Goal: Task Accomplishment & Management: Manage account settings

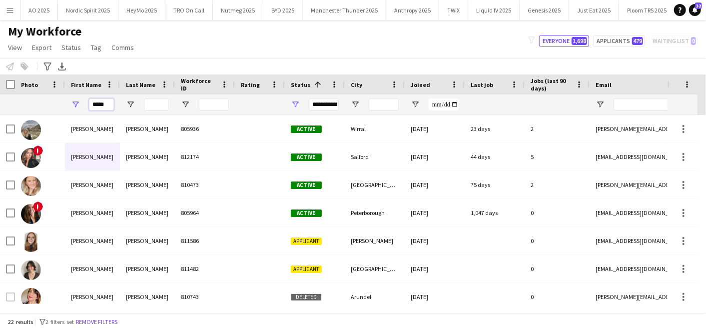
drag, startPoint x: 110, startPoint y: 102, endPoint x: 25, endPoint y: 94, distance: 84.9
click at [25, 94] on div "*****" at bounding box center [541, 104] width 1083 height 20
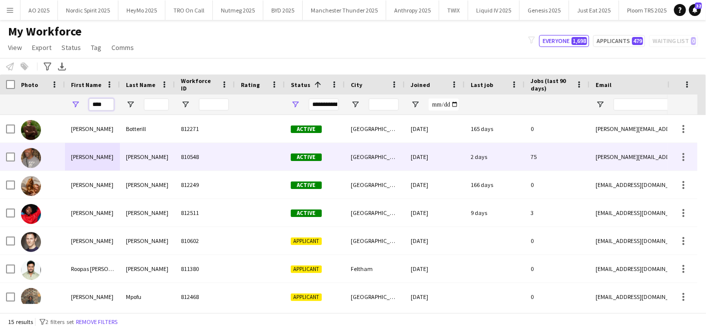
type input "****"
click at [65, 154] on div "[PERSON_NAME]" at bounding box center [92, 156] width 55 height 27
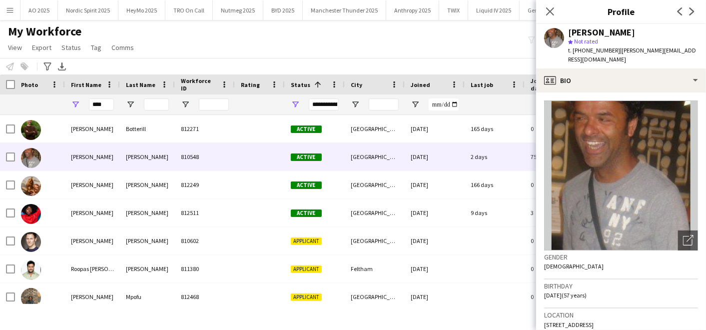
scroll to position [29, 0]
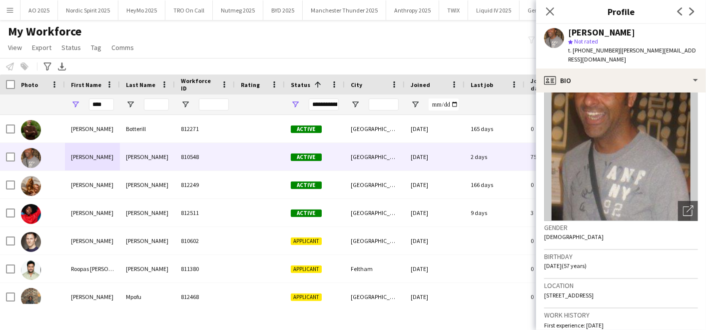
drag, startPoint x: 662, startPoint y: 283, endPoint x: 689, endPoint y: 285, distance: 27.1
click at [689, 285] on div "Location [STREET_ADDRESS]" at bounding box center [621, 293] width 154 height 29
copy span "IG2 6JS"
click at [71, 10] on button "Nordic Spirit 2025 Close" at bounding box center [88, 9] width 60 height 19
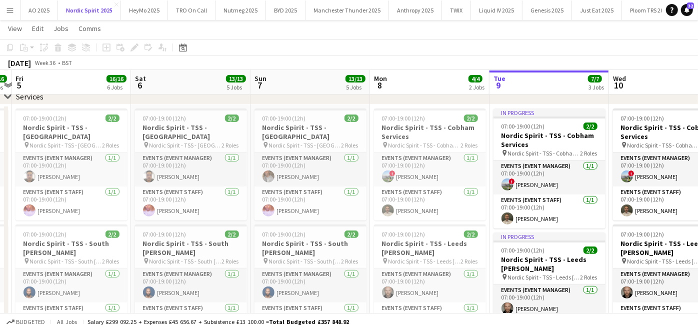
scroll to position [192, 0]
click at [300, 127] on h3 "Nordic Spirit - TSS - [GEOGRAPHIC_DATA]" at bounding box center [310, 131] width 112 height 18
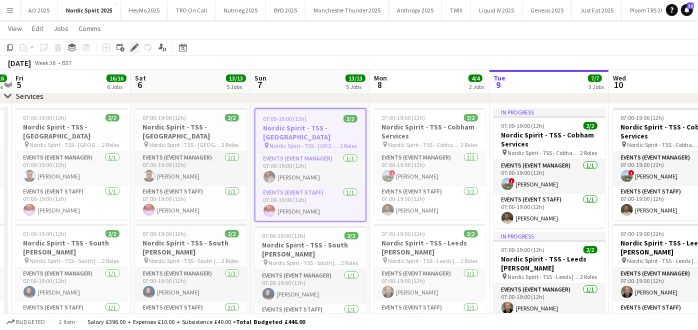
click at [130, 48] on icon "Edit" at bounding box center [134, 47] width 8 height 8
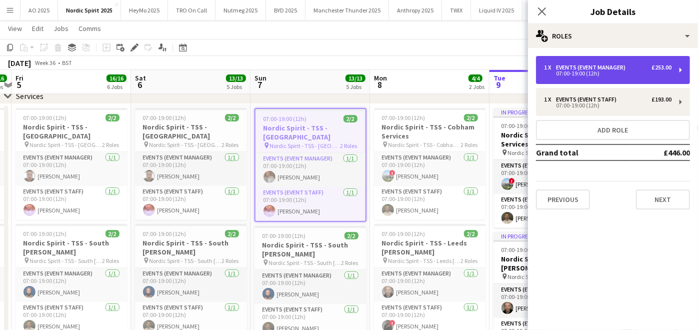
click at [627, 80] on div "1 x Events (Event Manager) £253.00 07:00-19:00 (12h)" at bounding box center [613, 70] width 154 height 28
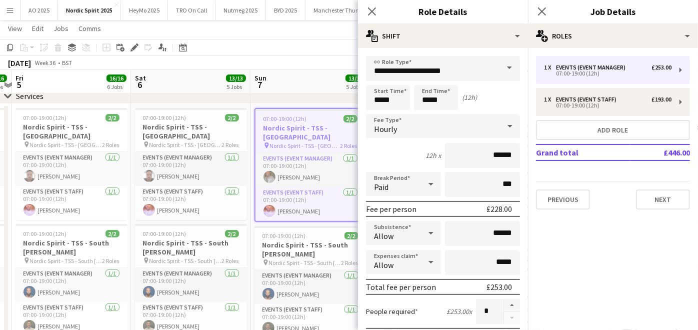
click at [622, 248] on mat-expansion-panel "pencil3 General details 1 x Events (Event Manager) £253.00 07:00-19:00 (12h) 1 …" at bounding box center [613, 189] width 170 height 282
click at [643, 191] on button "Next" at bounding box center [663, 199] width 54 height 20
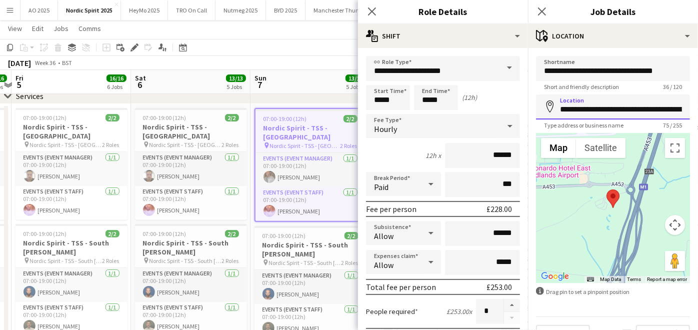
scroll to position [0, 148]
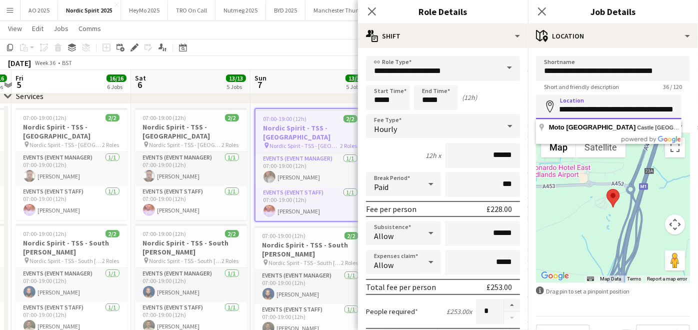
drag, startPoint x: 561, startPoint y: 111, endPoint x: 708, endPoint y: 121, distance: 147.8
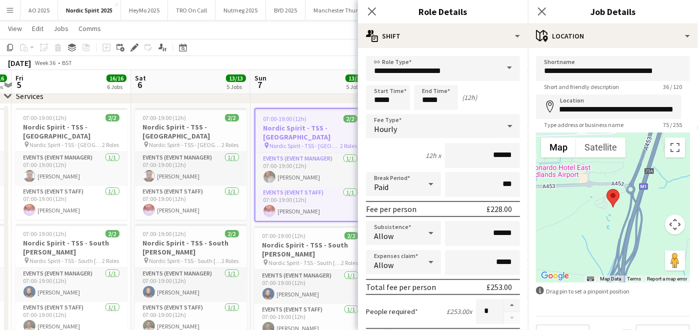
scroll to position [0, 0]
click at [306, 39] on app-toolbar "Copy Paste Paste Ctrl+V Paste with crew Ctrl+Shift+V Paste linked Job [GEOGRAPH…" at bounding box center [349, 47] width 698 height 17
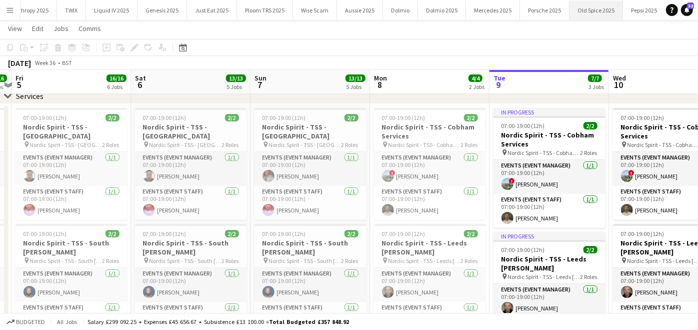
scroll to position [0, 391]
click at [563, 5] on button "Old Spice 2025 Close" at bounding box center [589, 9] width 53 height 19
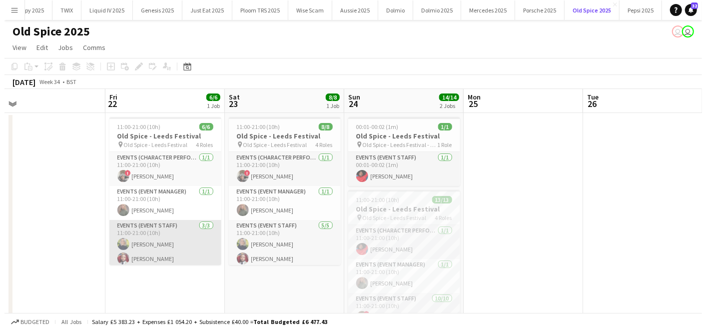
scroll to position [0, 377]
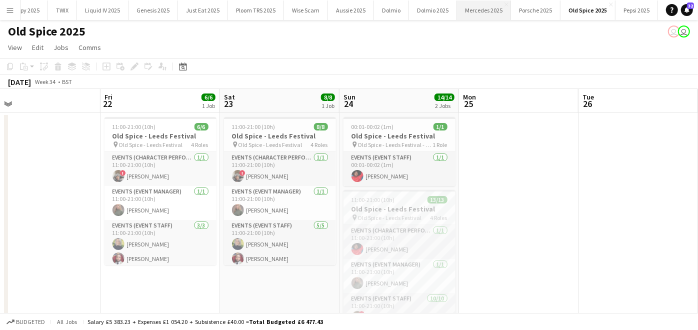
click at [491, 12] on button "Mercedes 2025 Close" at bounding box center [484, 9] width 54 height 19
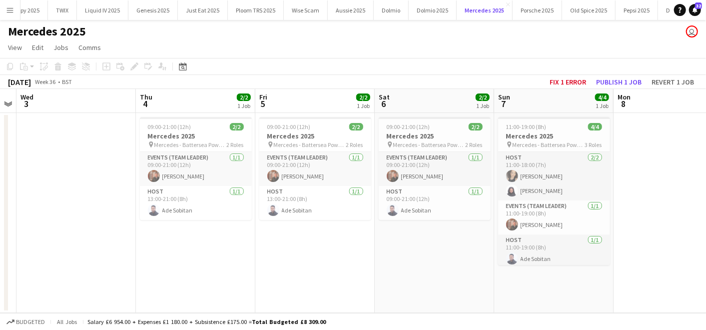
scroll to position [0, 223]
click at [621, 77] on button "Publish 1 job" at bounding box center [618, 81] width 53 height 13
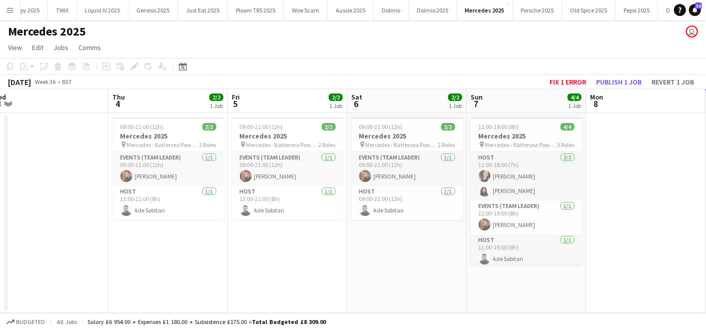
scroll to position [0, 250]
click at [176, 146] on span "Mercedes - Battersea Power Station" at bounding box center [163, 144] width 72 height 7
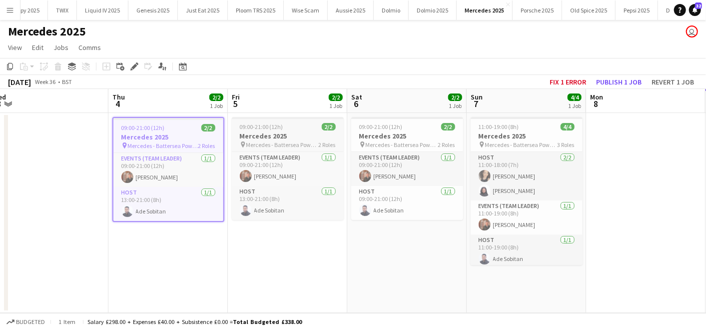
click at [296, 142] on span "Mercedes - Battersea Power Station" at bounding box center [282, 144] width 72 height 7
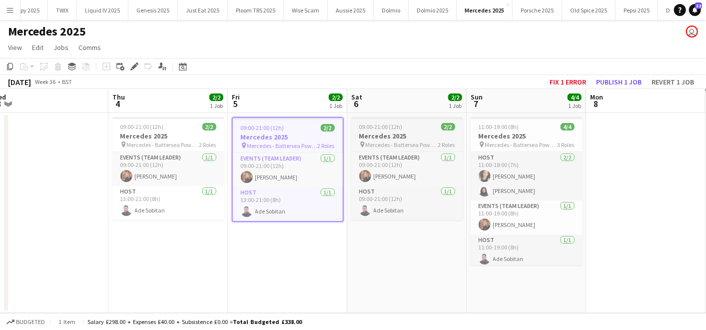
click at [420, 143] on span "Mercedes - Battersea Power Station" at bounding box center [402, 144] width 72 height 7
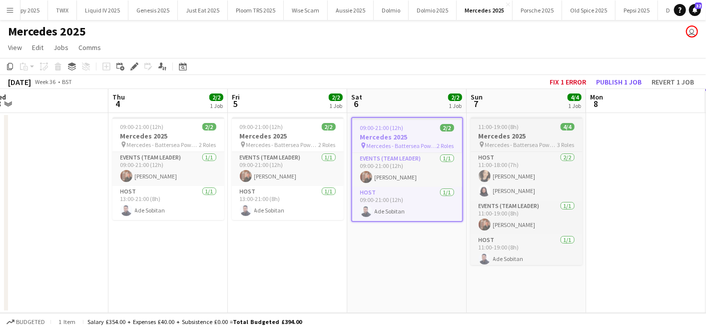
click at [526, 148] on app-job-card "11:00-19:00 (8h) 4/4 Mercedes 2025 pin Mercedes - Battersea Power Station 3 Rol…" at bounding box center [527, 191] width 112 height 148
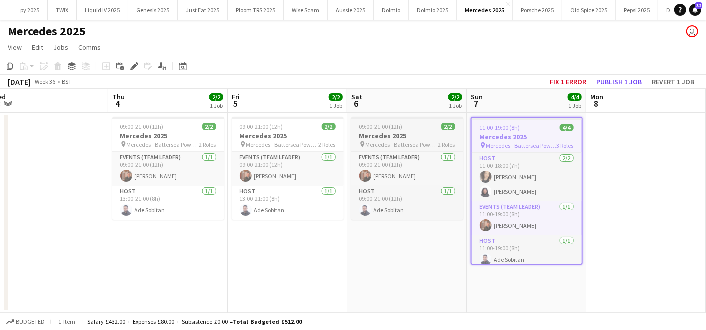
click at [408, 138] on h3 "Mercedes 2025" at bounding box center [407, 135] width 112 height 9
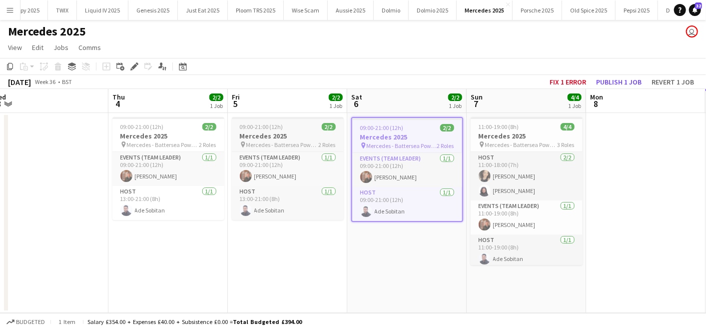
click at [244, 133] on h3 "Mercedes 2025" at bounding box center [288, 135] width 112 height 9
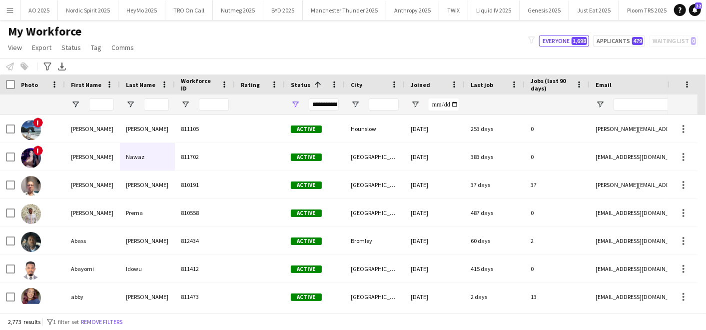
scroll to position [0, 637]
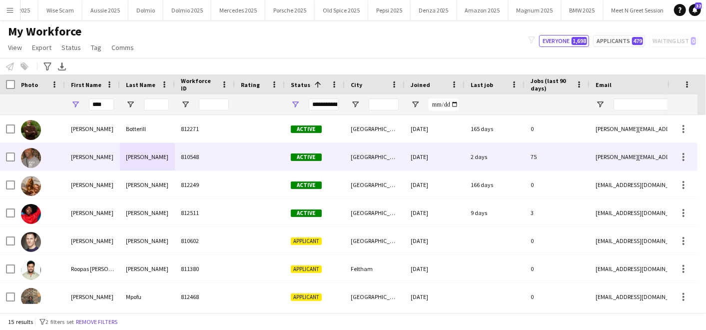
type input "****"
click at [62, 156] on div at bounding box center [40, 156] width 50 height 27
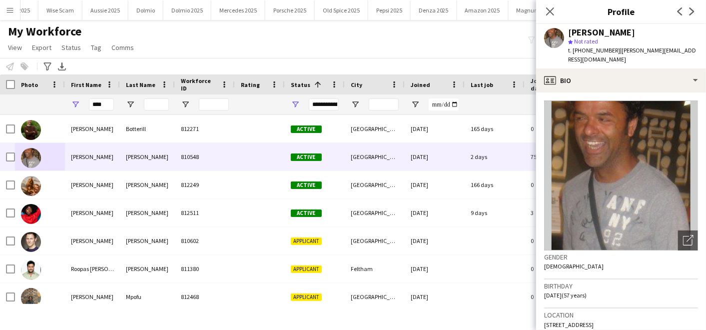
drag, startPoint x: 544, startPoint y: 314, endPoint x: 680, endPoint y: 313, distance: 135.9
click at [680, 313] on app-crew-profile-bio "Open photos pop-in Gender Male Birthday 09-09-1968 (57 years) Location 20 Invit…" at bounding box center [621, 210] width 170 height 237
copy span "[STREET_ADDRESS]"
click at [77, 11] on button "Nordic Spirit 2025 Close" at bounding box center [88, 9] width 60 height 19
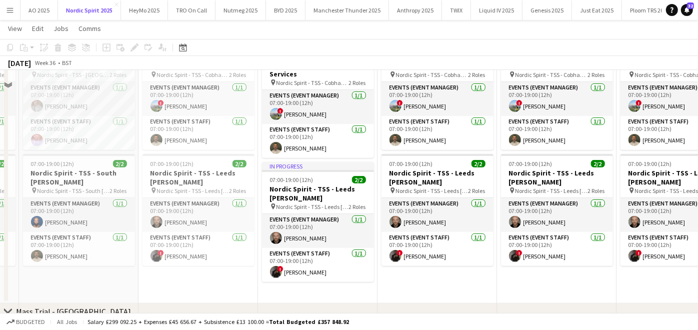
scroll to position [132, 0]
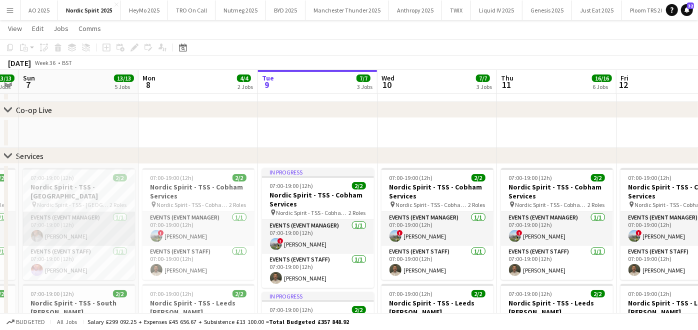
click at [84, 225] on app-card-role "Events (Event Manager) 1/1 07:00-19:00 (12h) Paul Lachman" at bounding box center [79, 229] width 112 height 34
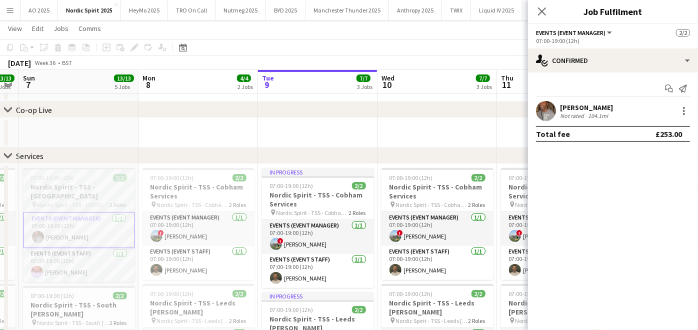
click at [82, 191] on h3 "Nordic Spirit - TSS - [GEOGRAPHIC_DATA]" at bounding box center [79, 191] width 112 height 18
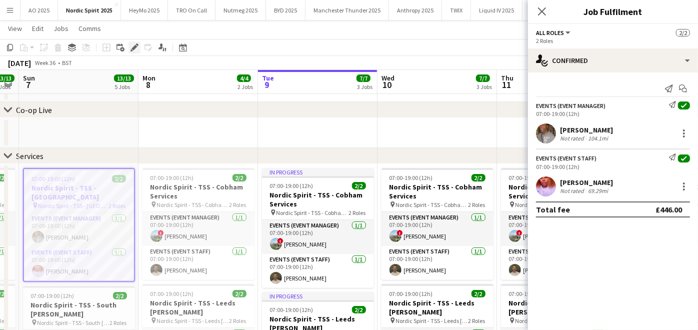
click at [133, 52] on div "Edit" at bounding box center [134, 47] width 12 height 12
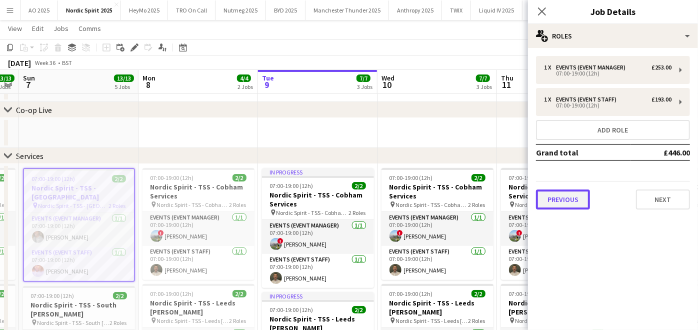
click at [555, 196] on button "Previous" at bounding box center [563, 199] width 54 height 20
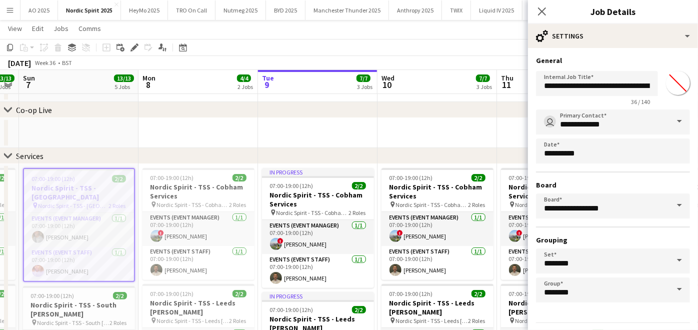
scroll to position [26, 0]
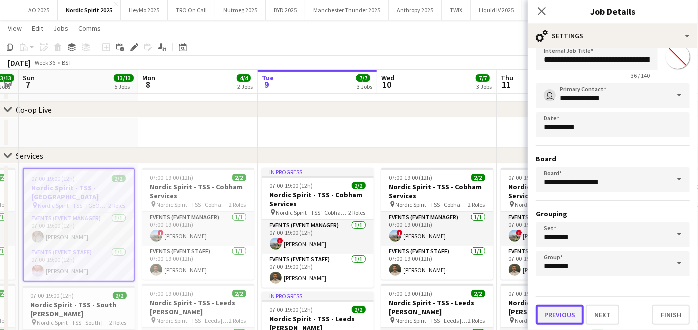
click at [563, 310] on button "Previous" at bounding box center [560, 315] width 48 height 20
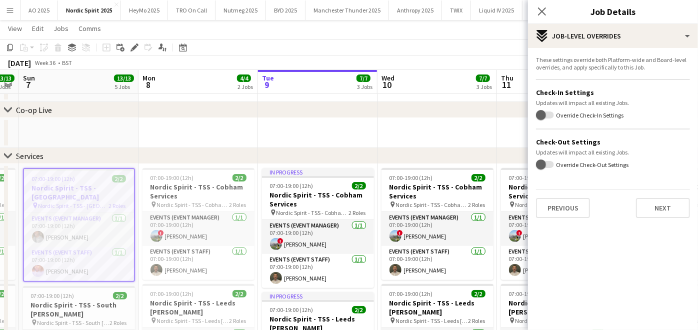
scroll to position [0, 0]
click at [558, 202] on button "Previous" at bounding box center [563, 208] width 54 height 20
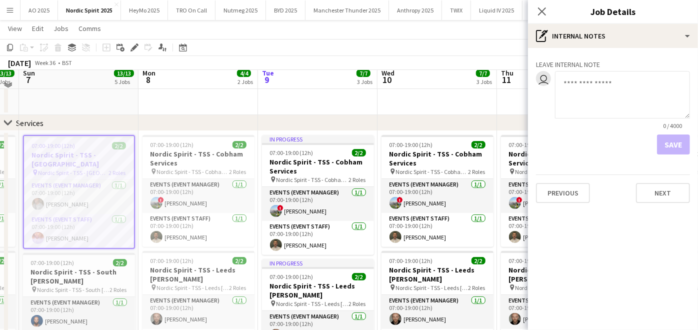
scroll to position [165, 0]
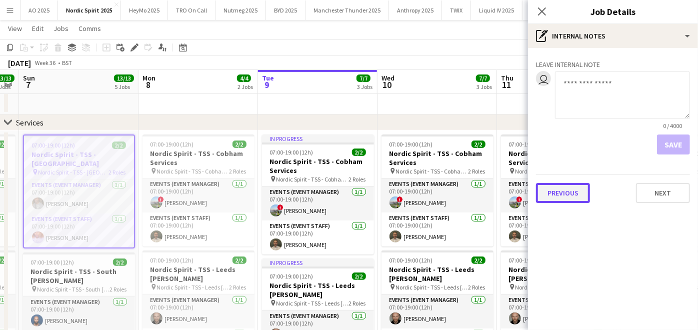
click at [558, 198] on button "Previous" at bounding box center [563, 193] width 54 height 20
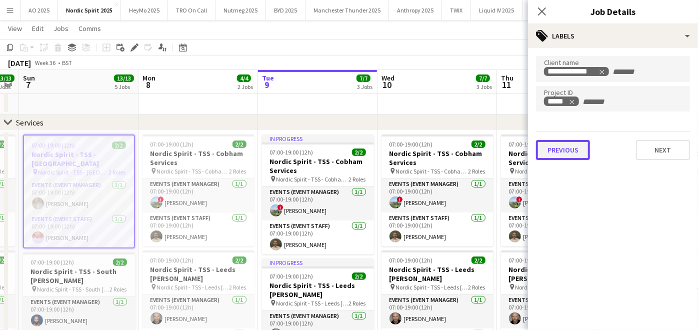
click at [557, 148] on button "Previous" at bounding box center [563, 150] width 54 height 20
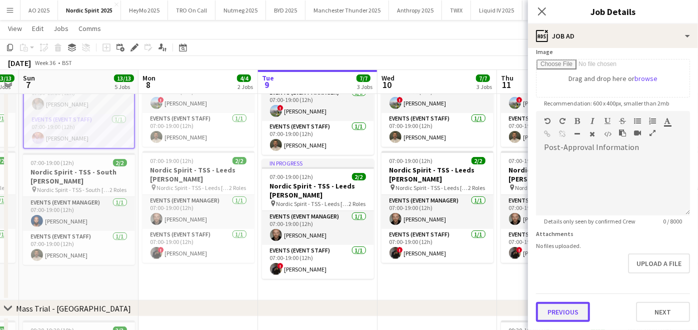
scroll to position [163, 0]
click at [561, 266] on form "**********" at bounding box center [613, 108] width 170 height 430
click at [557, 308] on button "Previous" at bounding box center [563, 313] width 54 height 20
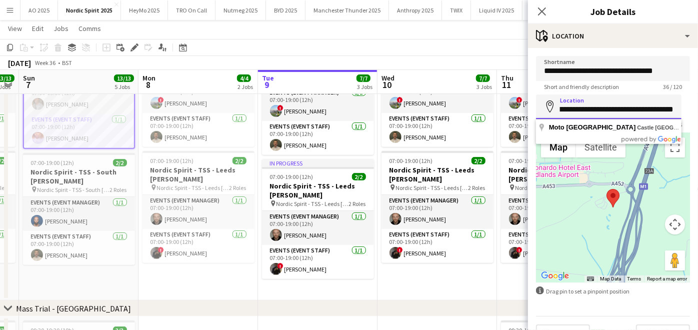
scroll to position [0, 148]
drag, startPoint x: 559, startPoint y: 112, endPoint x: 708, endPoint y: 112, distance: 148.9
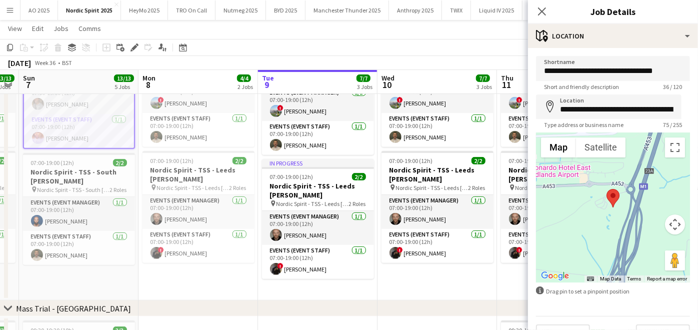
click at [293, 39] on app-toolbar "Copy Paste Paste Ctrl+V Paste with crew Ctrl+Shift+V Paste linked Job [GEOGRAPH…" at bounding box center [349, 47] width 698 height 17
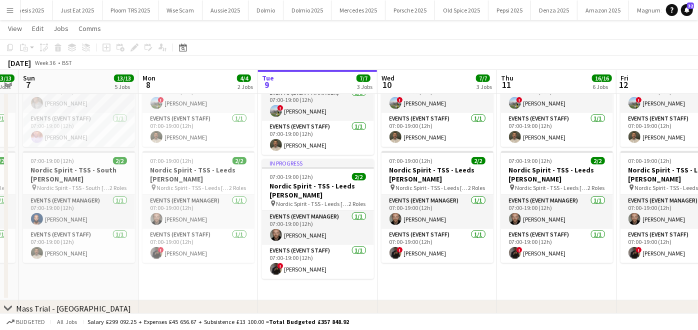
scroll to position [0, 520]
click at [440, 7] on button "Old Spice 2025 Close" at bounding box center [460, 9] width 53 height 19
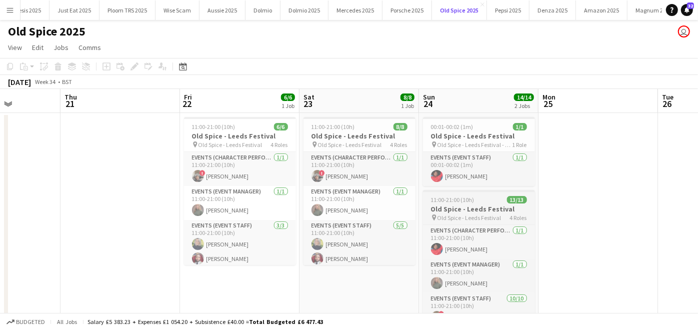
scroll to position [48, 0]
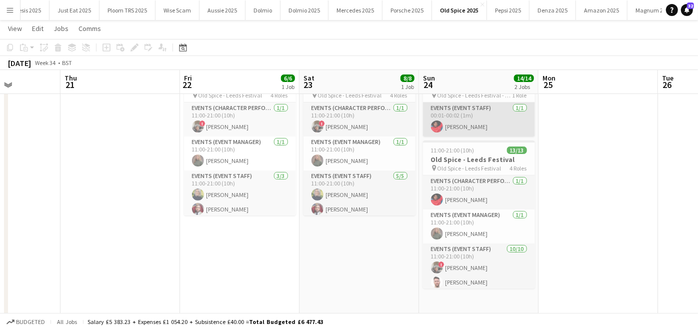
click at [464, 124] on app-card-role "Events (Event Staff) 1/1 00:01-00:02 (1m) Pauline Bonsu" at bounding box center [479, 119] width 112 height 34
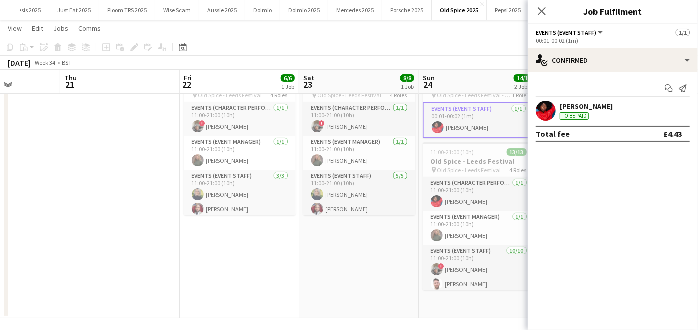
click at [599, 107] on div "[PERSON_NAME]" at bounding box center [586, 106] width 53 height 9
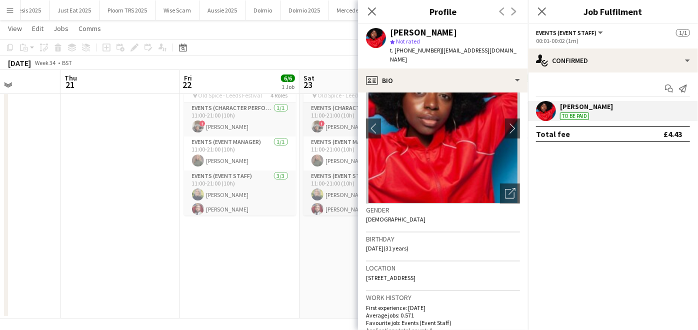
scroll to position [47, 0]
click at [325, 279] on app-date-cell "11:00-21:00 (10h) 8/8 Old Spice - Leeds Festival pin Old Spice - Leeds Festival…" at bounding box center [358, 190] width 119 height 255
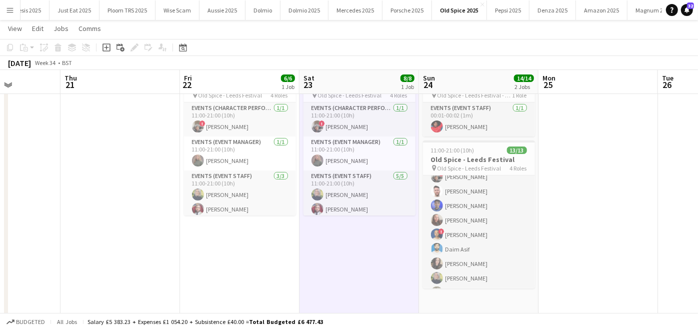
scroll to position [91, 0]
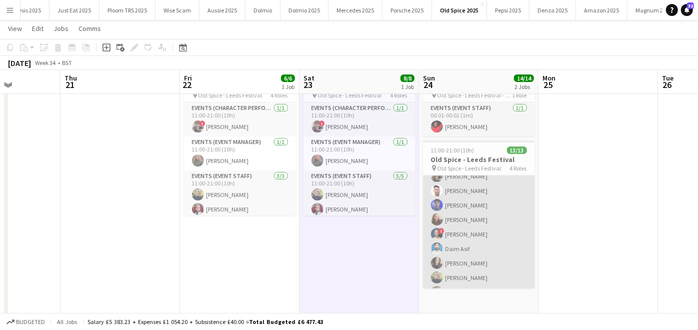
click at [451, 235] on app-card-role "Events (Event Staff) 10/10 11:00-21:00 (10h) ! Fayyad Garuba Rory Cocker Jevon …" at bounding box center [479, 234] width 112 height 164
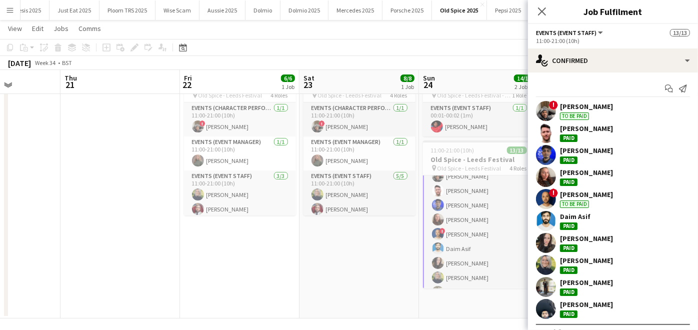
scroll to position [17, 0]
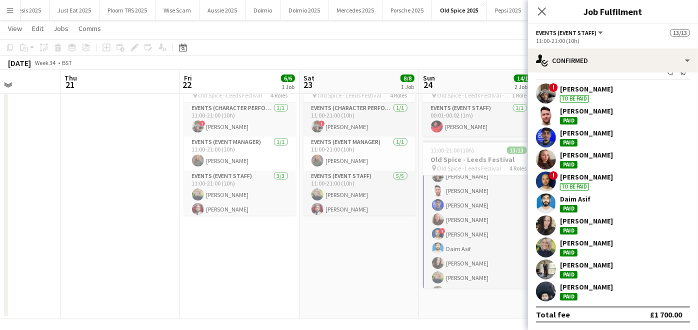
click at [581, 179] on div "[PERSON_NAME]" at bounding box center [586, 176] width 53 height 9
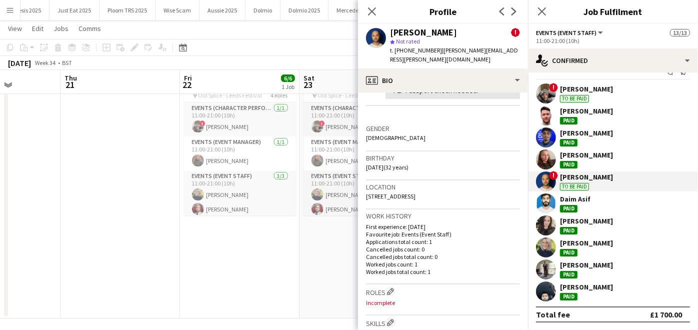
scroll to position [230, 0]
drag, startPoint x: 447, startPoint y: 185, endPoint x: 474, endPoint y: 184, distance: 27.0
click at [474, 184] on div "Location 47 Heavygate Avenue, Sheffield, S10 1QF" at bounding box center [443, 191] width 154 height 29
copy span "S10 1QF"
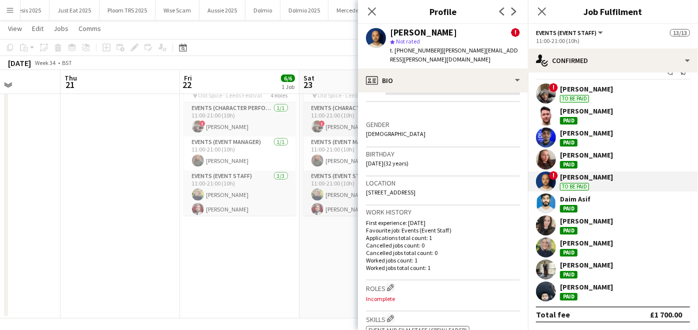
scroll to position [0, 0]
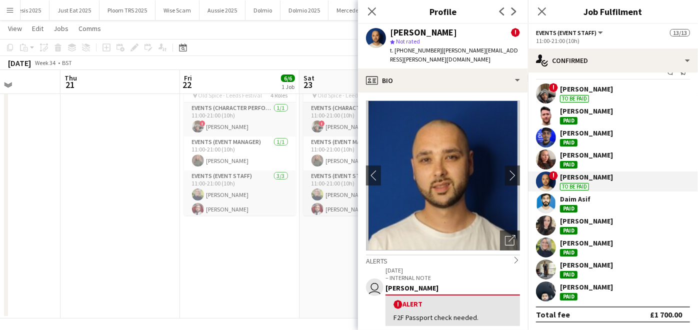
click at [92, 174] on app-date-cell at bounding box center [119, 190] width 119 height 255
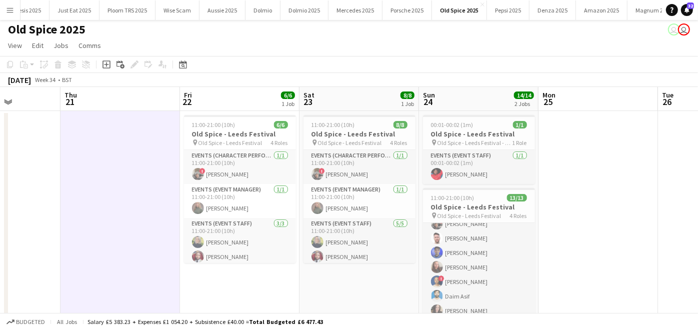
scroll to position [1, 0]
click at [237, 125] on div "11:00-21:00 (10h) 6/6" at bounding box center [240, 124] width 112 height 7
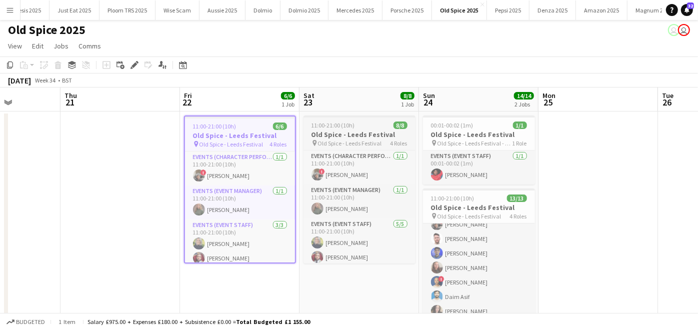
click at [368, 131] on h3 "Old Spice - Leeds Festival" at bounding box center [359, 134] width 112 height 9
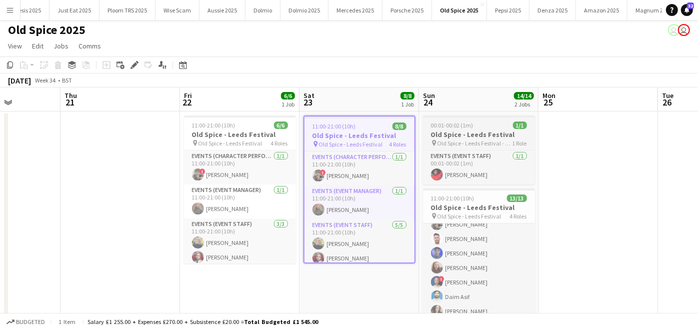
click at [469, 125] on span "00:01-00:02 (1m)" at bounding box center [452, 124] width 42 height 7
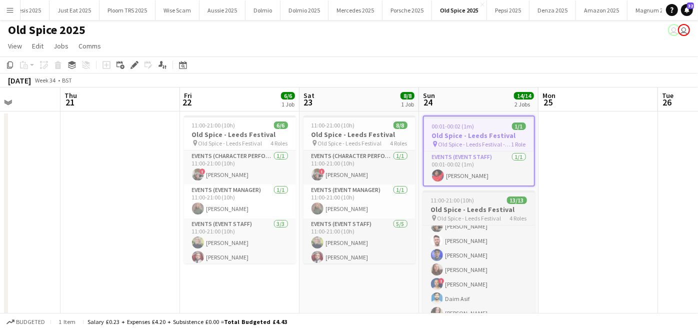
click at [450, 196] on span "11:00-21:00 (10h)" at bounding box center [452, 199] width 43 height 7
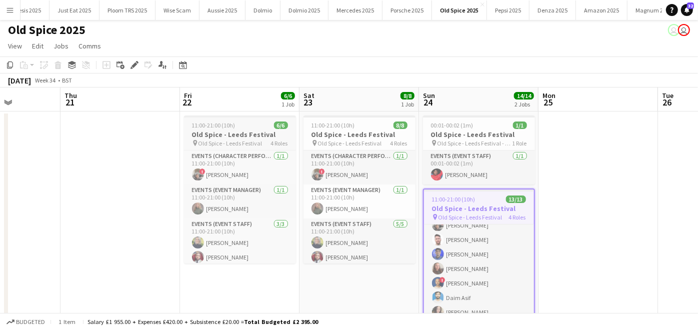
click at [279, 142] on span "4 Roles" at bounding box center [279, 142] width 17 height 7
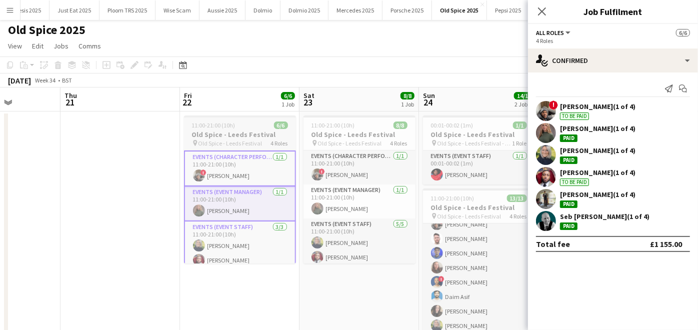
click at [242, 130] on h3 "Old Spice - Leeds Festival" at bounding box center [240, 134] width 112 height 9
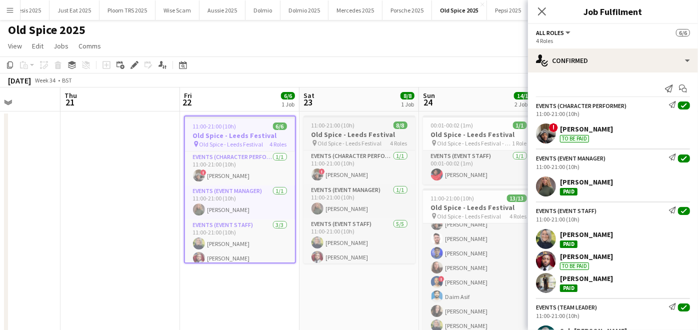
click at [347, 120] on app-job-card "11:00-21:00 (10h) 8/8 Old Spice - Leeds Festival pin Old Spice - Leeds Festival…" at bounding box center [359, 189] width 112 height 148
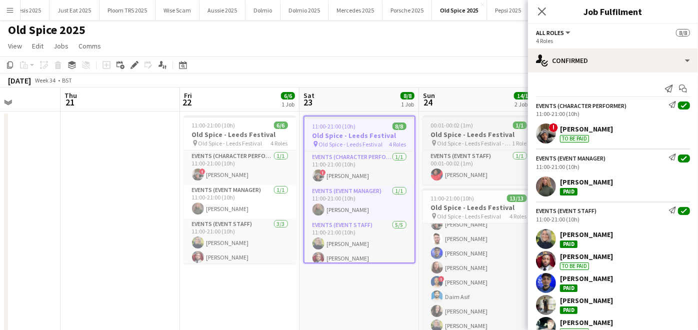
click at [442, 131] on h3 "Old Spice - Leeds Festival" at bounding box center [479, 134] width 112 height 9
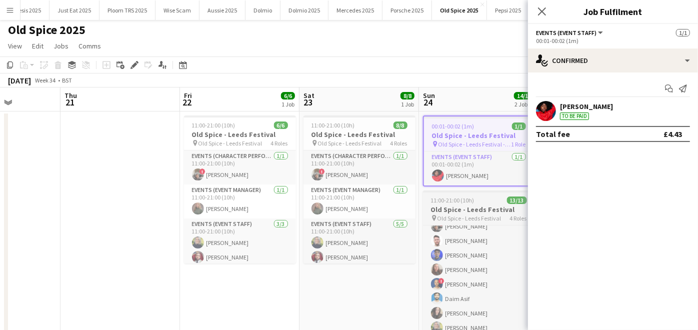
click at [443, 202] on span "11:00-21:00 (10h)" at bounding box center [452, 199] width 43 height 7
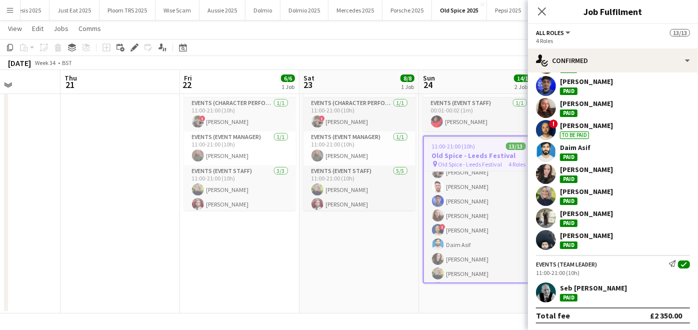
scroll to position [0, 0]
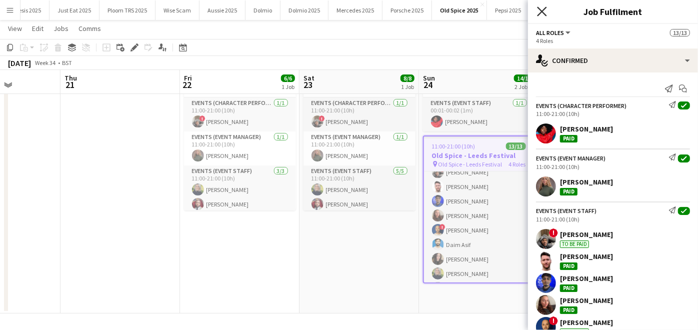
click at [542, 14] on icon "Close pop-in" at bounding box center [541, 10] width 9 height 9
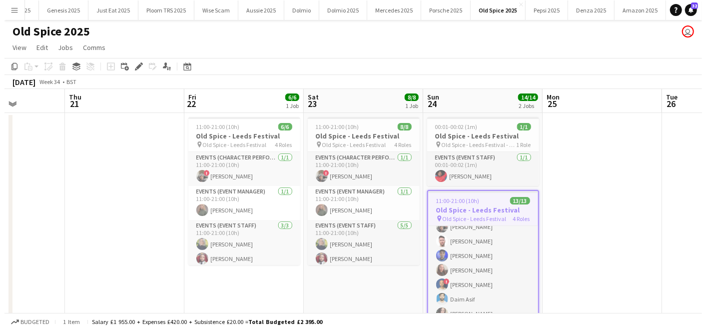
scroll to position [0, 646]
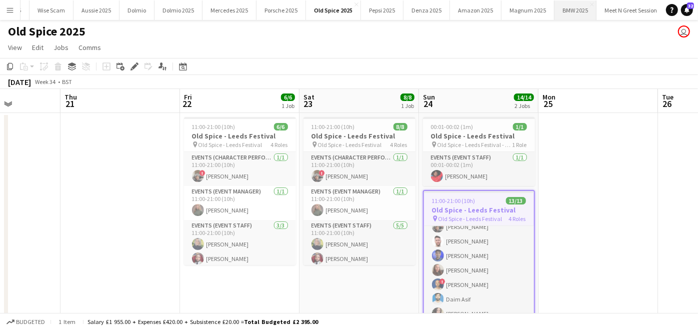
click at [565, 17] on button "BMW 2025 Close" at bounding box center [575, 9] width 42 height 19
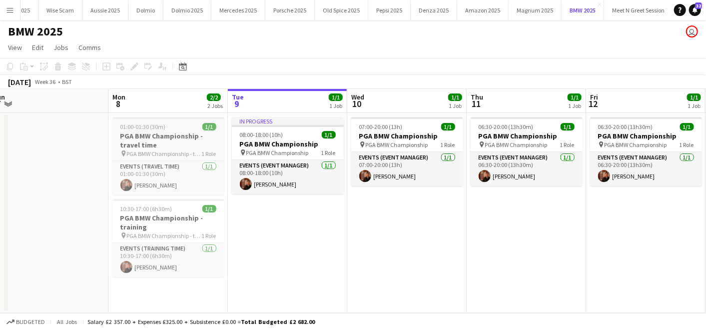
scroll to position [0, 249]
click at [155, 211] on span "10:30-17:00 (6h30m)" at bounding box center [147, 208] width 52 height 7
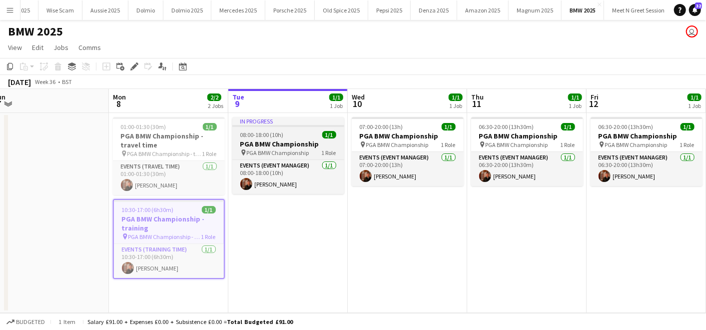
click at [259, 137] on span "08:00-18:00 (10h)" at bounding box center [261, 134] width 43 height 7
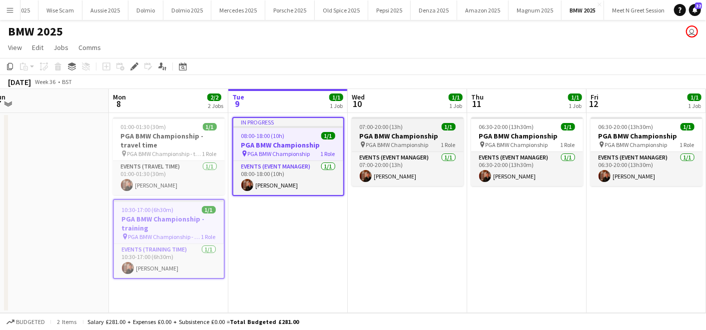
click at [425, 132] on h3 "PGA BMW Championship" at bounding box center [408, 135] width 112 height 9
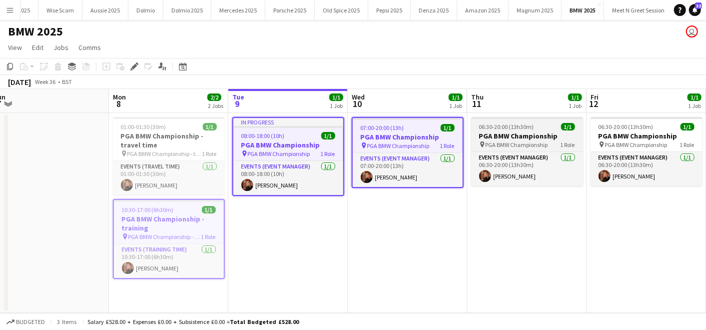
click at [515, 128] on span "06:30-20:00 (13h30m)" at bounding box center [506, 126] width 55 height 7
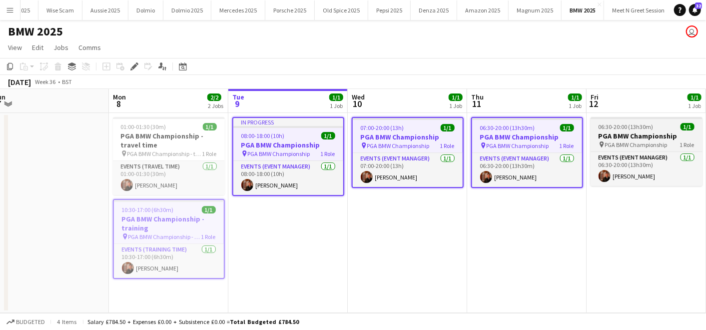
click at [620, 124] on span "06:30-20:00 (13h30m)" at bounding box center [626, 126] width 55 height 7
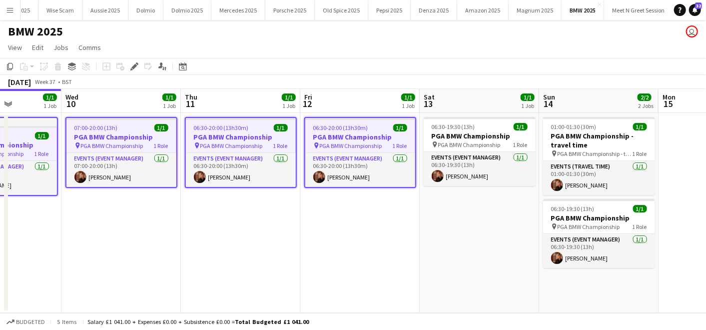
scroll to position [0, 298]
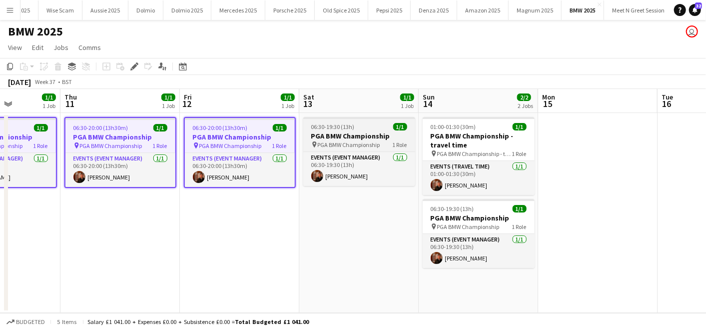
click at [347, 135] on h3 "PGA BMW Championship" at bounding box center [359, 135] width 112 height 9
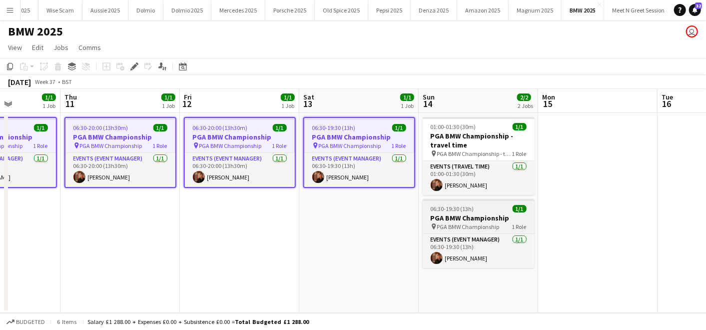
click at [463, 206] on span "06:30-19:30 (13h)" at bounding box center [452, 208] width 43 height 7
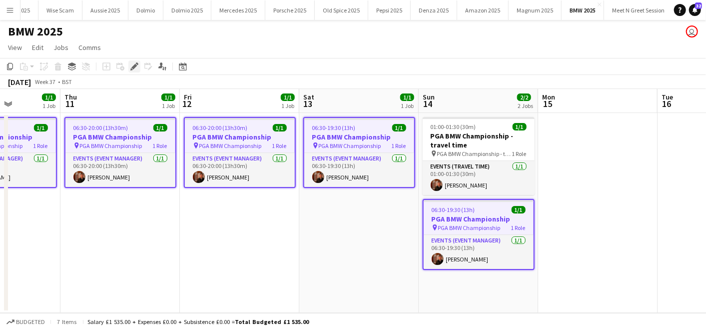
click at [134, 63] on icon "Edit" at bounding box center [134, 66] width 8 height 8
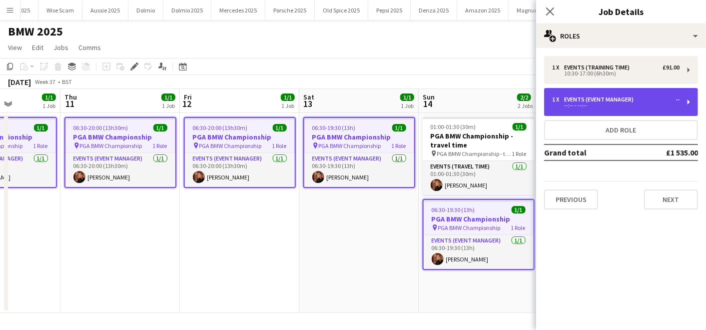
click at [592, 95] on div "1 x Events (Event Manager) -- --:-- - --:--" at bounding box center [621, 102] width 154 height 28
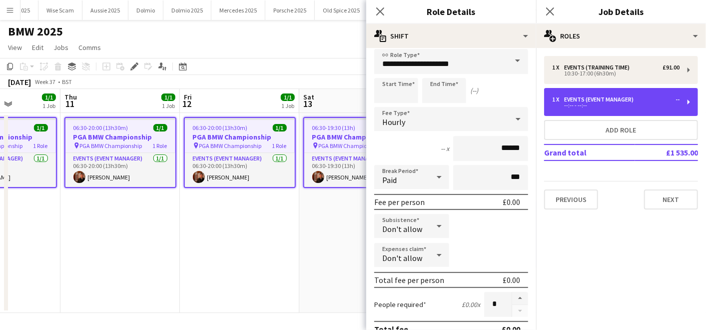
scroll to position [0, 0]
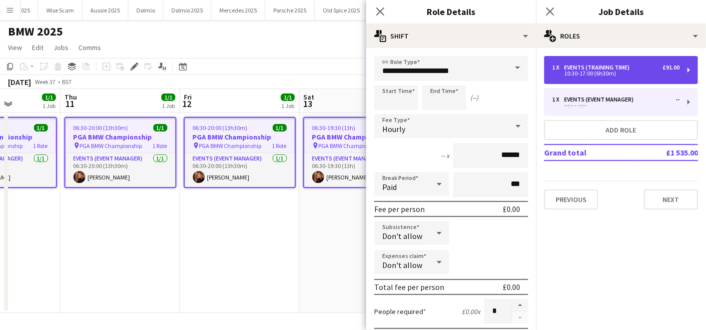
click at [585, 74] on div "10:30-17:00 (6h30m)" at bounding box center [615, 73] width 127 height 5
type input "**********"
type input "*****"
type input "******"
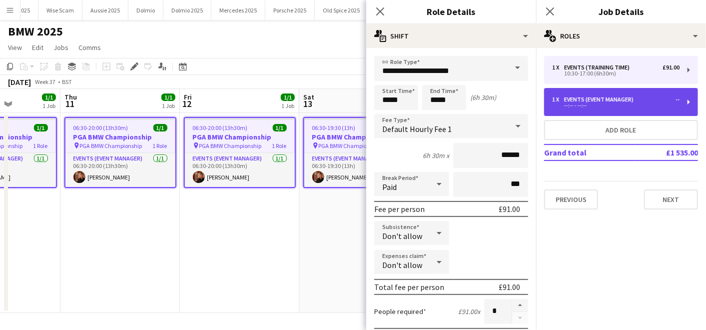
click at [588, 90] on div "1 x Events (Event Manager) -- --:-- - --:--" at bounding box center [621, 102] width 154 height 28
type input "**********"
type input "******"
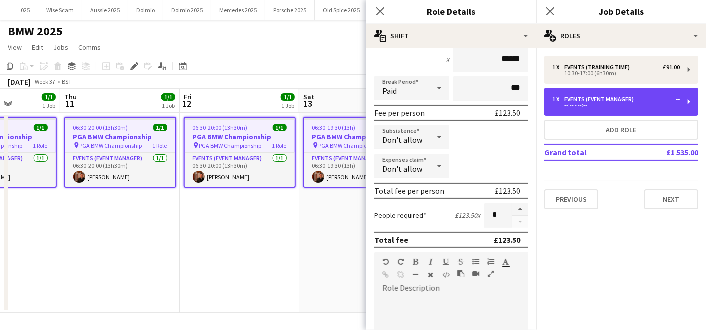
scroll to position [95, 0]
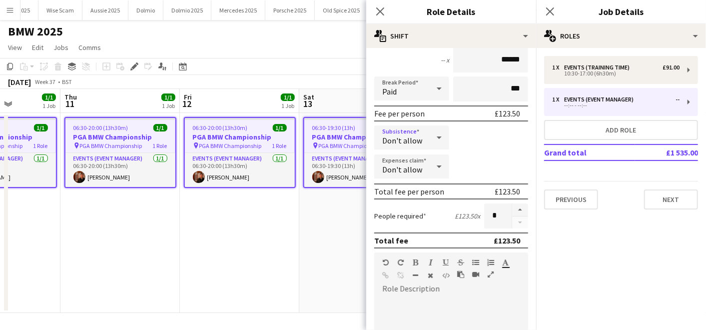
click at [434, 140] on icon at bounding box center [439, 137] width 12 height 20
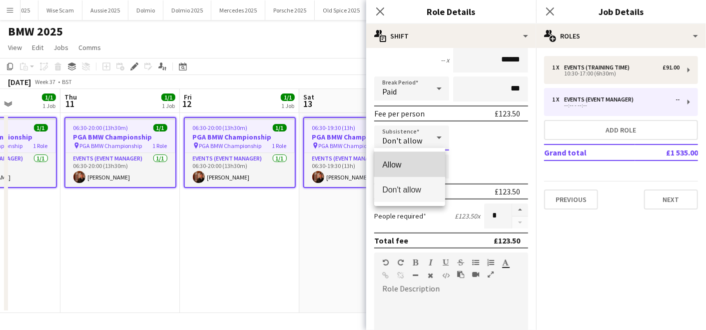
click at [428, 153] on mat-option "Allow" at bounding box center [409, 164] width 70 height 25
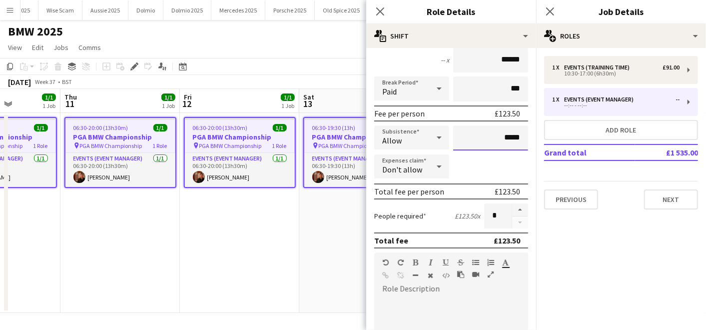
click at [500, 135] on input "*****" at bounding box center [490, 137] width 75 height 25
type input "**"
type input "***"
click at [513, 172] on div "Expenses claim Don't allow" at bounding box center [451, 166] width 154 height 25
click at [437, 163] on icon at bounding box center [439, 166] width 12 height 20
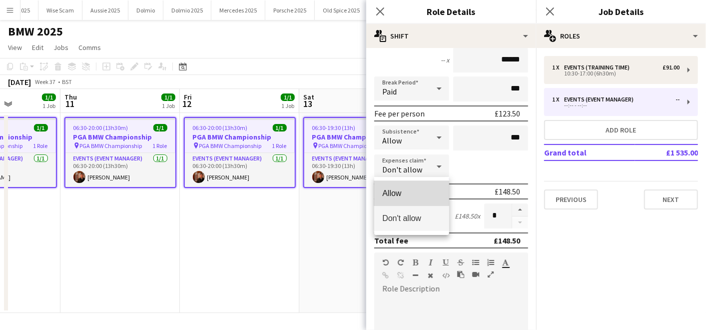
click at [411, 197] on span "Allow" at bounding box center [411, 192] width 59 height 9
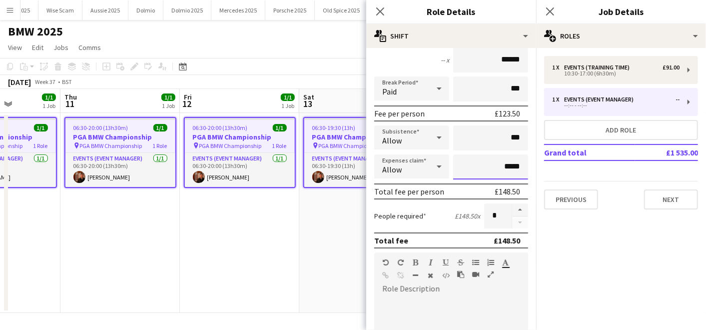
click at [502, 167] on input "*****" at bounding box center [490, 166] width 75 height 25
type input "**"
type input "***"
click at [462, 248] on form "**********" at bounding box center [451, 246] width 170 height 570
click at [295, 230] on app-date-cell "06:30-20:00 (13h30m) 1/1 PGA BMW Championship pin PGA BMW Championship 1 Role E…" at bounding box center [239, 213] width 119 height 200
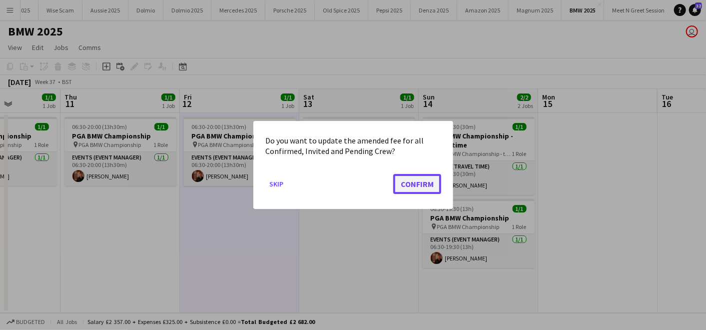
click at [417, 186] on button "Confirm" at bounding box center [417, 184] width 48 height 20
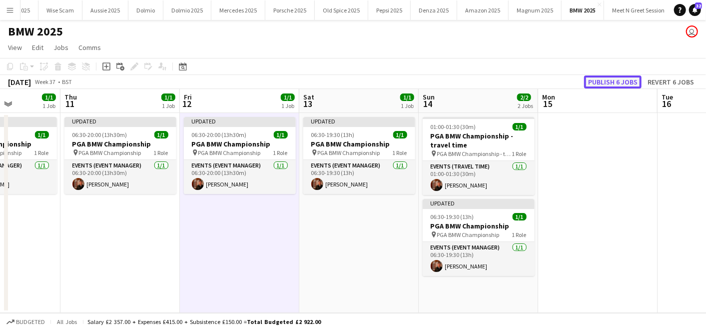
click at [606, 87] on button "Publish 6 jobs" at bounding box center [612, 81] width 57 height 13
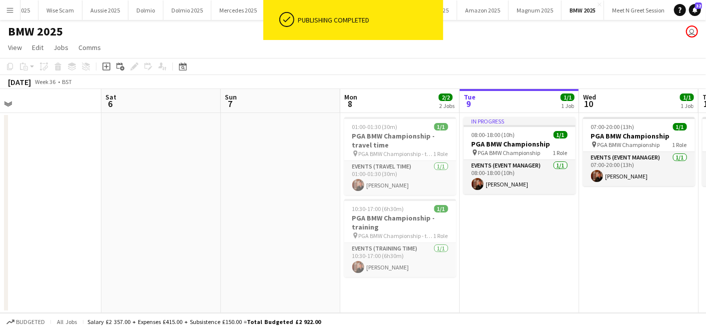
scroll to position [0, 256]
click at [382, 125] on span "01:00-01:30 (30m)" at bounding box center [375, 126] width 45 height 7
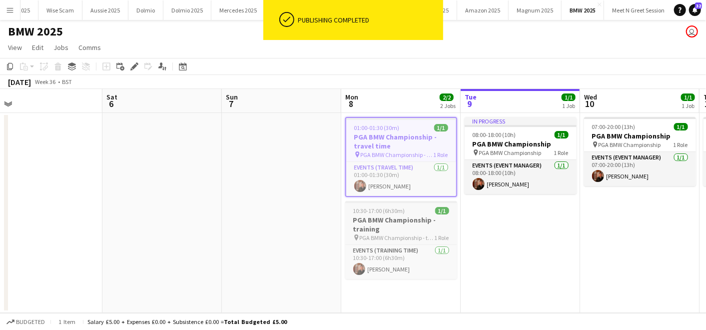
click at [381, 207] on span "10:30-17:00 (6h30m)" at bounding box center [379, 210] width 52 height 7
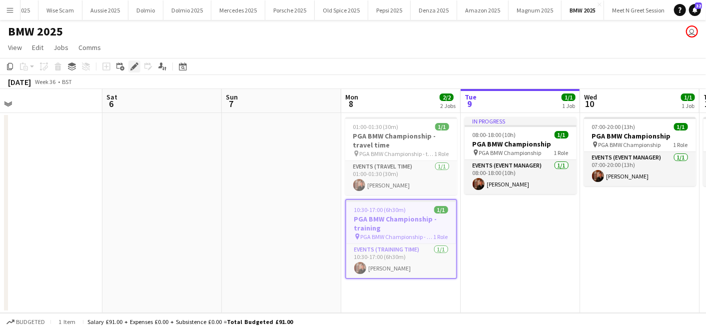
click at [134, 65] on icon at bounding box center [133, 66] width 5 height 5
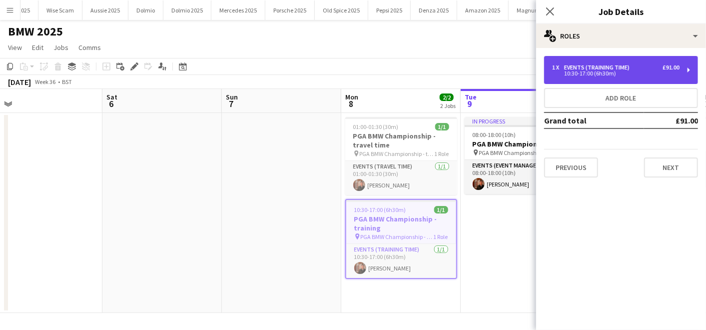
click at [621, 78] on div "1 x Events (Training Time) £91.00 10:30-17:00 (6h30m)" at bounding box center [621, 70] width 154 height 28
